Goal: Task Accomplishment & Management: Manage account settings

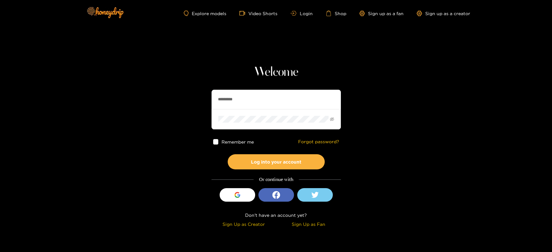
drag, startPoint x: 257, startPoint y: 91, endPoint x: 188, endPoint y: 87, distance: 69.6
click at [188, 87] on section "Welcome ********* Remember me Forgot password? Log into your account Or continu…" at bounding box center [276, 115] width 552 height 230
paste input "text"
type input "********"
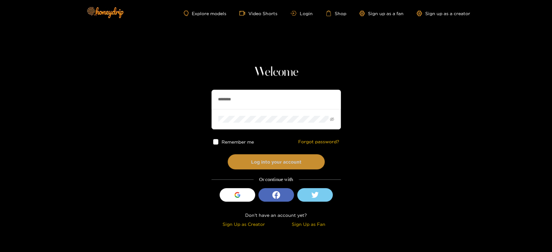
click at [247, 166] on button "Log into your account" at bounding box center [276, 161] width 97 height 15
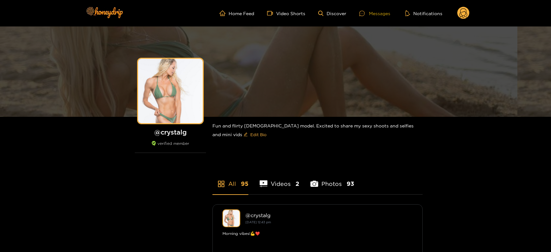
click at [376, 16] on div "Messages" at bounding box center [374, 13] width 31 height 7
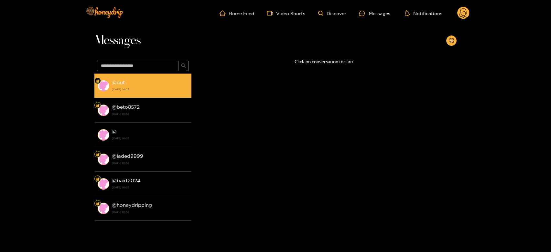
click at [158, 77] on li "@ out [DATE] 09:53" at bounding box center [142, 86] width 97 height 25
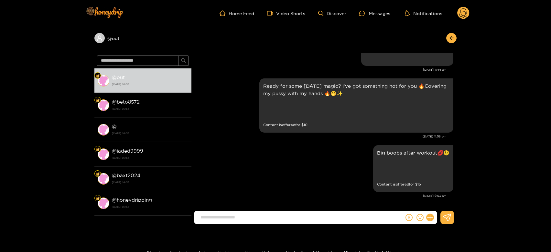
scroll to position [1315, 0]
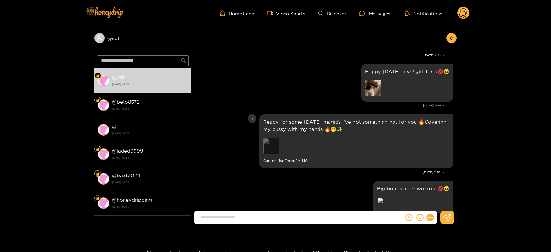
click at [270, 143] on div "Preview" at bounding box center [271, 146] width 16 height 16
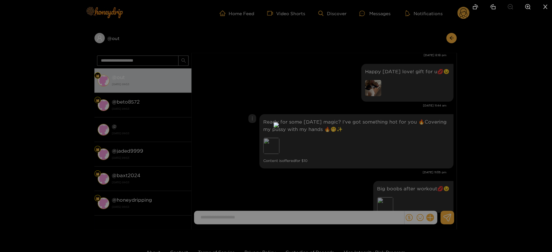
click at [393, 140] on div at bounding box center [276, 126] width 552 height 252
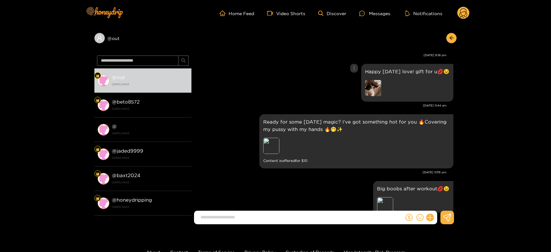
click at [369, 89] on img at bounding box center [373, 88] width 16 height 16
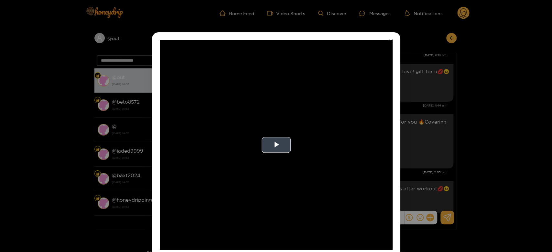
click at [355, 142] on video "Video Player" at bounding box center [276, 145] width 233 height 210
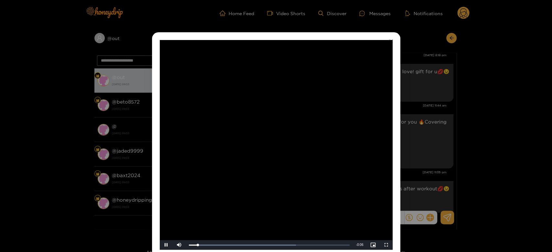
click at [353, 142] on video "Video Player" at bounding box center [276, 145] width 233 height 210
click at [430, 152] on div "**********" at bounding box center [276, 126] width 552 height 252
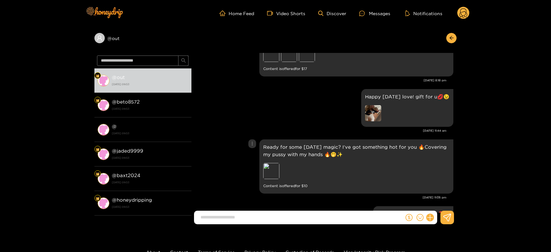
scroll to position [1279, 0]
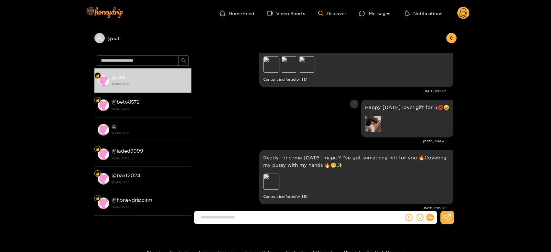
click at [373, 122] on img at bounding box center [373, 124] width 16 height 16
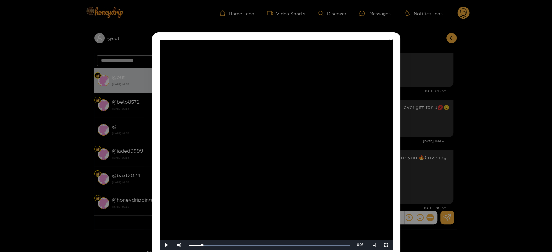
click at [352, 153] on video "Video Player" at bounding box center [276, 145] width 233 height 210
click at [418, 142] on div "**********" at bounding box center [276, 126] width 552 height 252
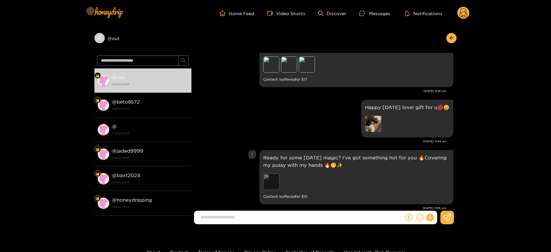
click at [274, 182] on div "Preview" at bounding box center [271, 182] width 16 height 16
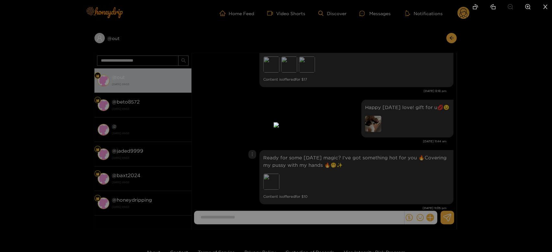
click at [383, 177] on div at bounding box center [276, 126] width 552 height 252
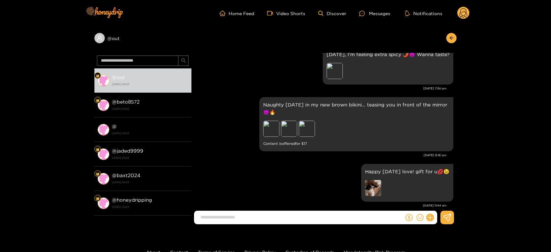
scroll to position [1207, 0]
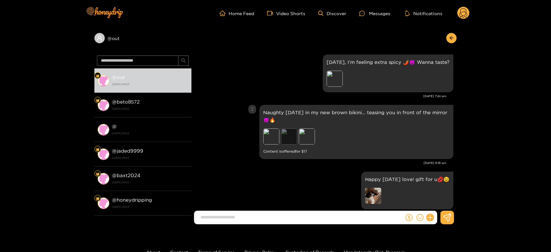
click at [295, 142] on div "Preview" at bounding box center [289, 137] width 16 height 16
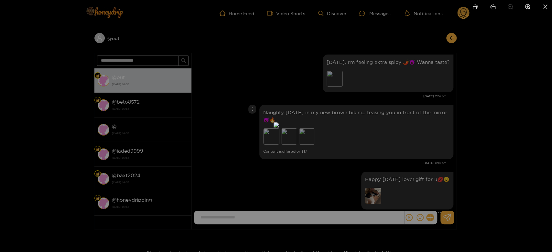
click at [392, 140] on div at bounding box center [276, 126] width 552 height 252
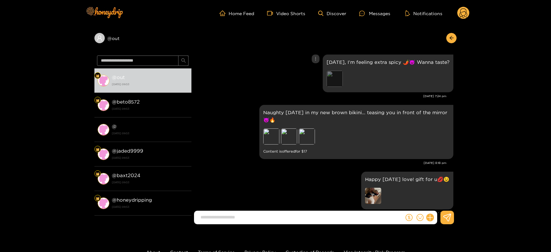
click at [331, 78] on div "Preview" at bounding box center [334, 79] width 16 height 16
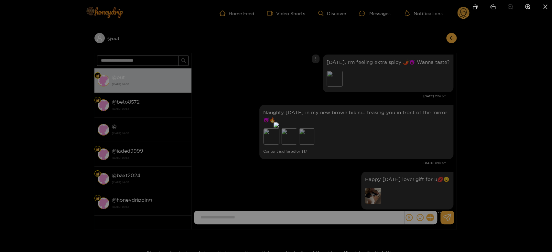
click at [387, 121] on div at bounding box center [276, 126] width 552 height 252
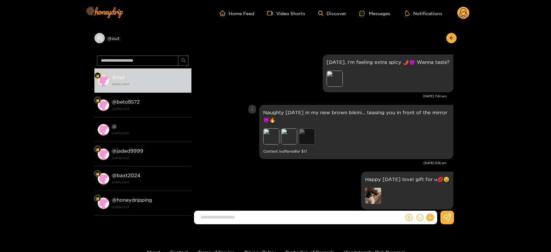
click at [305, 136] on div "Preview" at bounding box center [307, 137] width 16 height 16
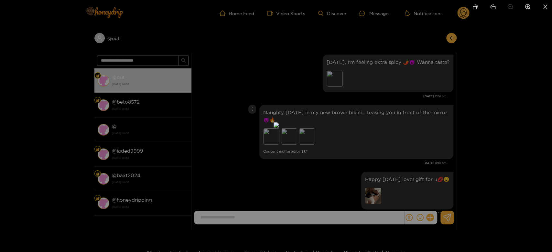
click at [393, 144] on div at bounding box center [276, 126] width 552 height 252
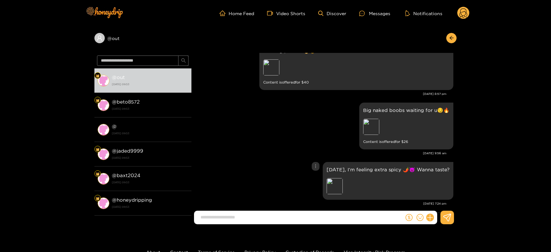
scroll to position [1064, 0]
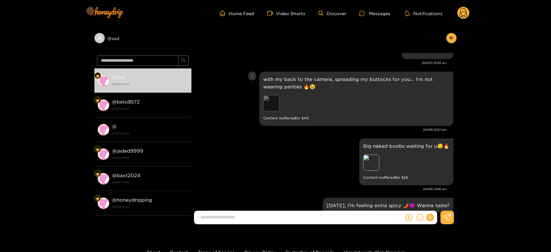
click at [274, 103] on div "Preview" at bounding box center [271, 103] width 16 height 16
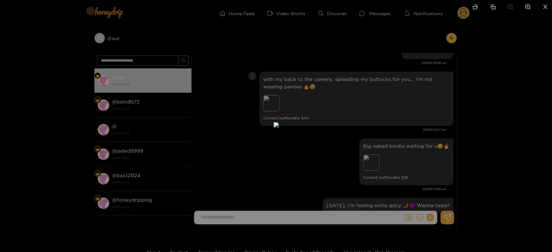
click at [358, 142] on div at bounding box center [276, 126] width 552 height 252
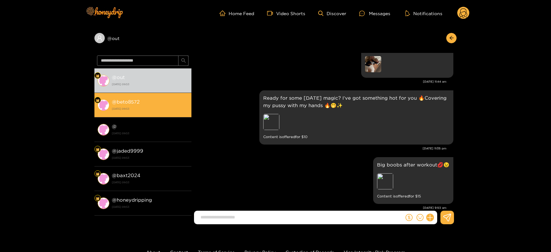
scroll to position [1351, 0]
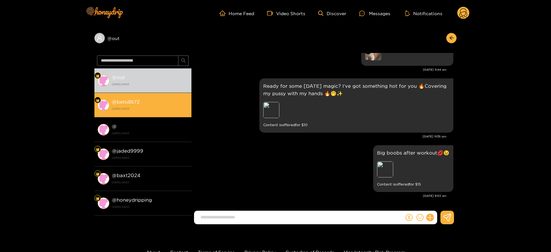
click at [126, 105] on div "@ beto8572 [DATE] 09:53" at bounding box center [150, 105] width 76 height 15
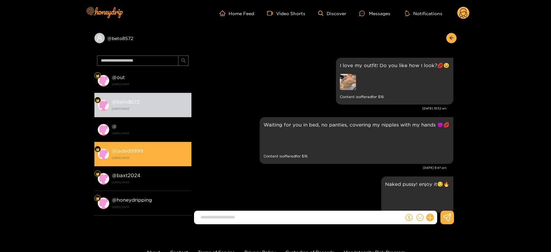
scroll to position [1351, 0]
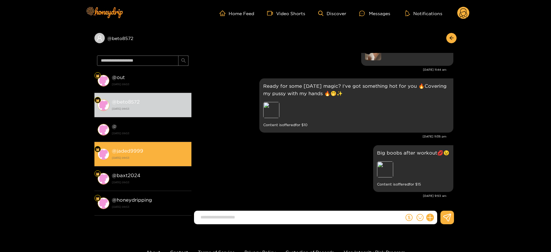
click at [153, 156] on strong "[DATE] 09:53" at bounding box center [150, 158] width 76 height 6
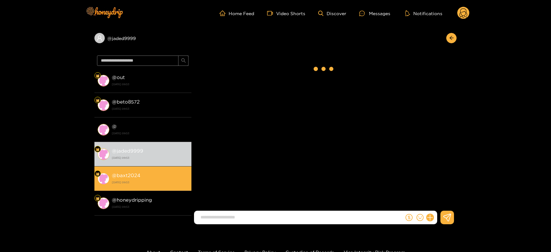
scroll to position [1351, 0]
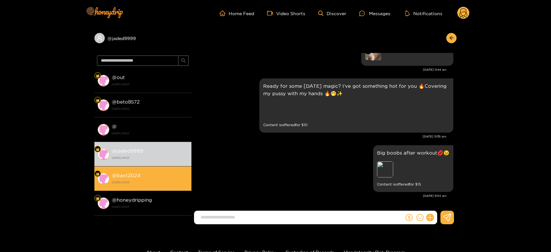
click at [143, 184] on strong "[DATE] 09:53" at bounding box center [150, 183] width 76 height 6
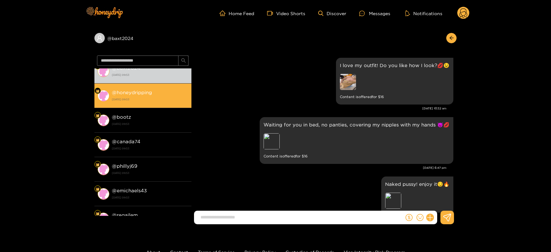
scroll to position [1351, 0]
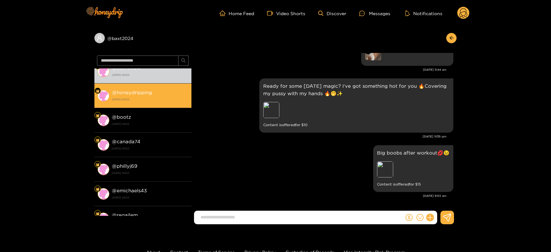
click at [150, 98] on strong "[DATE] 09:53" at bounding box center [150, 100] width 76 height 6
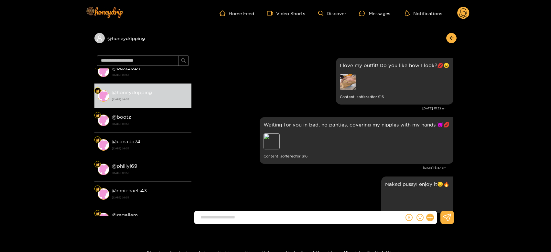
click at [465, 13] on circle at bounding box center [463, 13] width 12 height 12
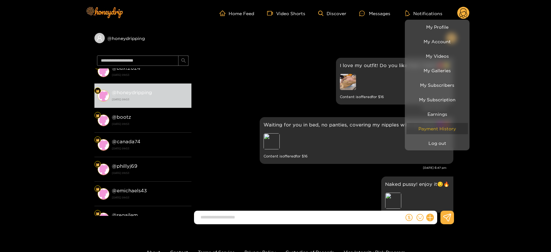
scroll to position [1351, 0]
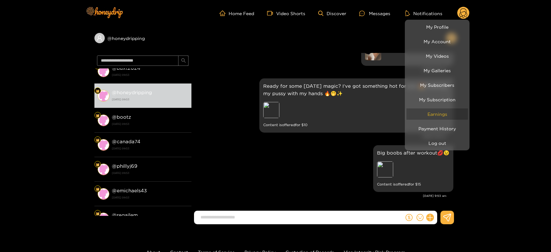
click at [427, 118] on link "Earnings" at bounding box center [436, 114] width 61 height 11
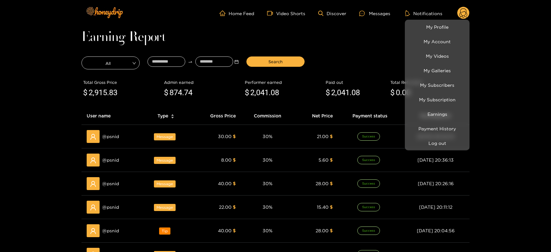
click at [111, 141] on div at bounding box center [275, 126] width 551 height 252
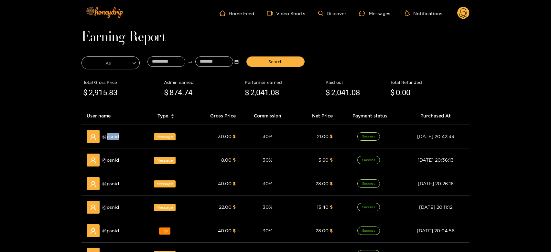
click at [111, 141] on div "@ psnid" at bounding box center [112, 136] width 50 height 13
copy span "psnid"
click at [377, 16] on div "Messages" at bounding box center [374, 13] width 31 height 7
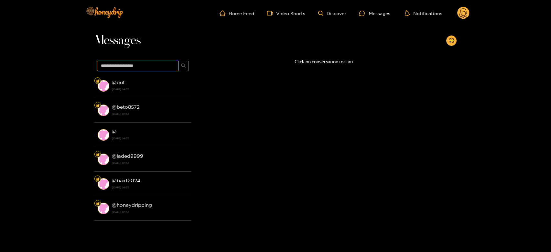
click at [153, 63] on input "text" at bounding box center [137, 66] width 81 height 10
paste input "*****"
type input "*****"
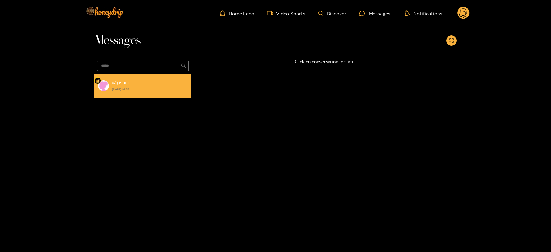
click at [139, 82] on div "@ psnid [DATE] 09:53" at bounding box center [150, 86] width 76 height 15
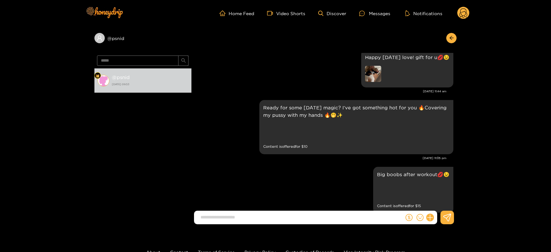
scroll to position [1351, 0]
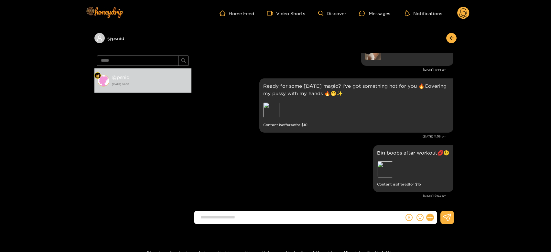
drag, startPoint x: 463, startPoint y: 15, endPoint x: 461, endPoint y: 24, distance: 9.3
click at [461, 21] on div "Home Feed Video Shorts Discover Messages Notifications 0" at bounding box center [275, 13] width 388 height 26
click at [460, 15] on circle at bounding box center [463, 13] width 12 height 12
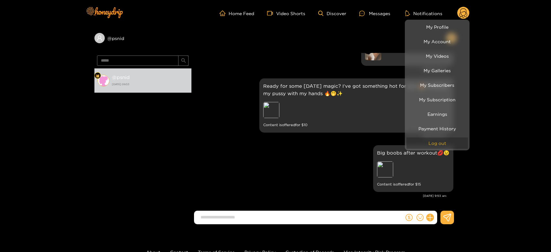
click at [424, 139] on button "Log out" at bounding box center [436, 143] width 61 height 11
